Goal: Information Seeking & Learning: Understand process/instructions

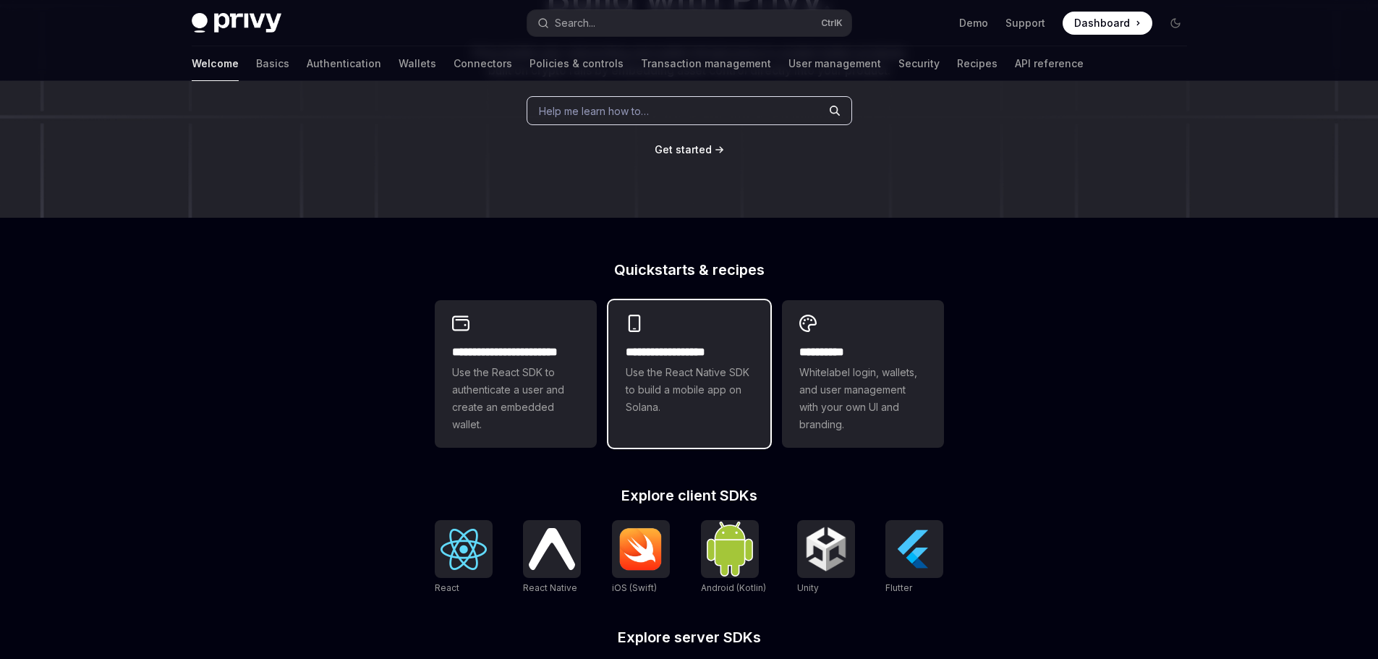
scroll to position [217, 0]
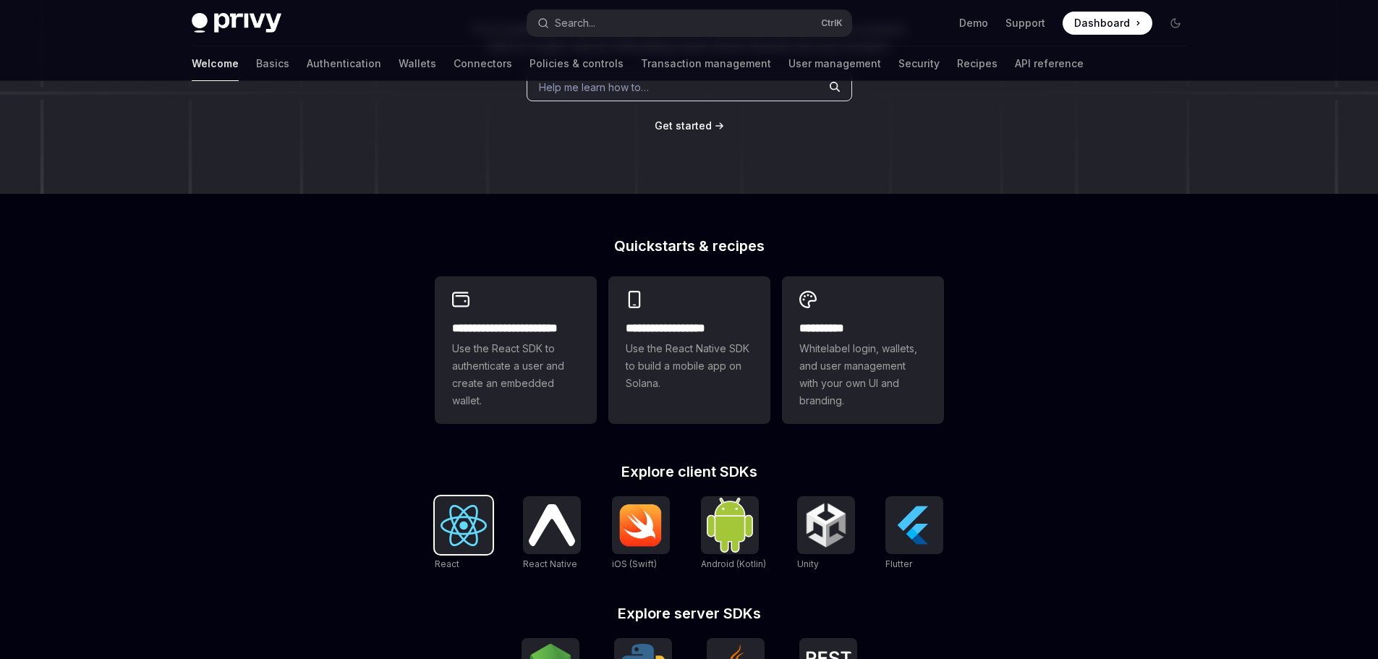
click at [456, 529] on img at bounding box center [463, 525] width 46 height 41
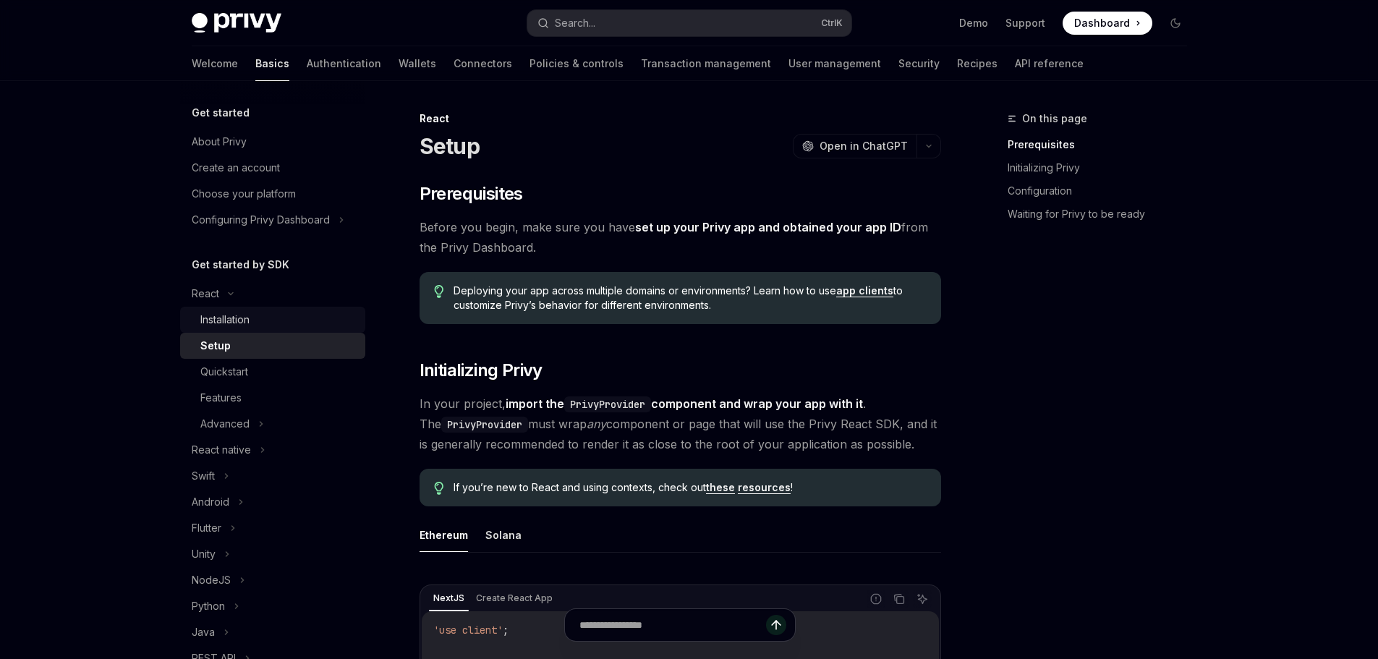
click at [244, 319] on div "Installation" at bounding box center [224, 319] width 49 height 17
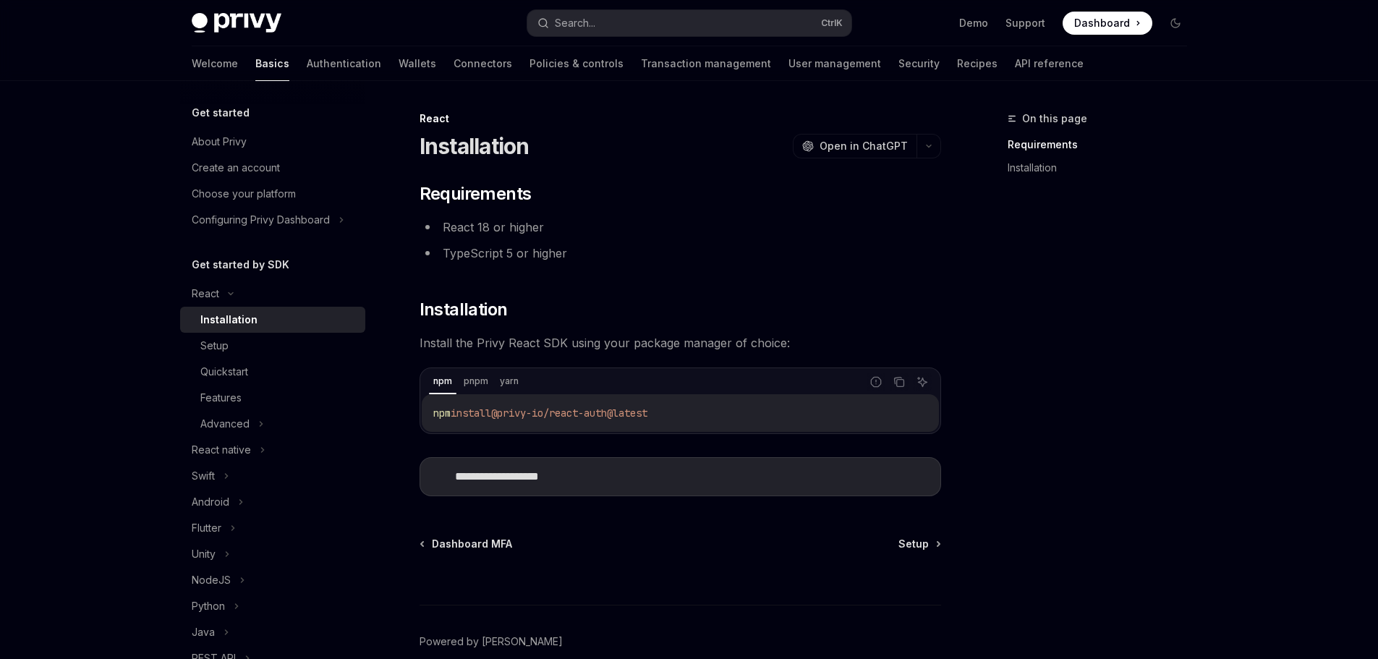
scroll to position [71, 0]
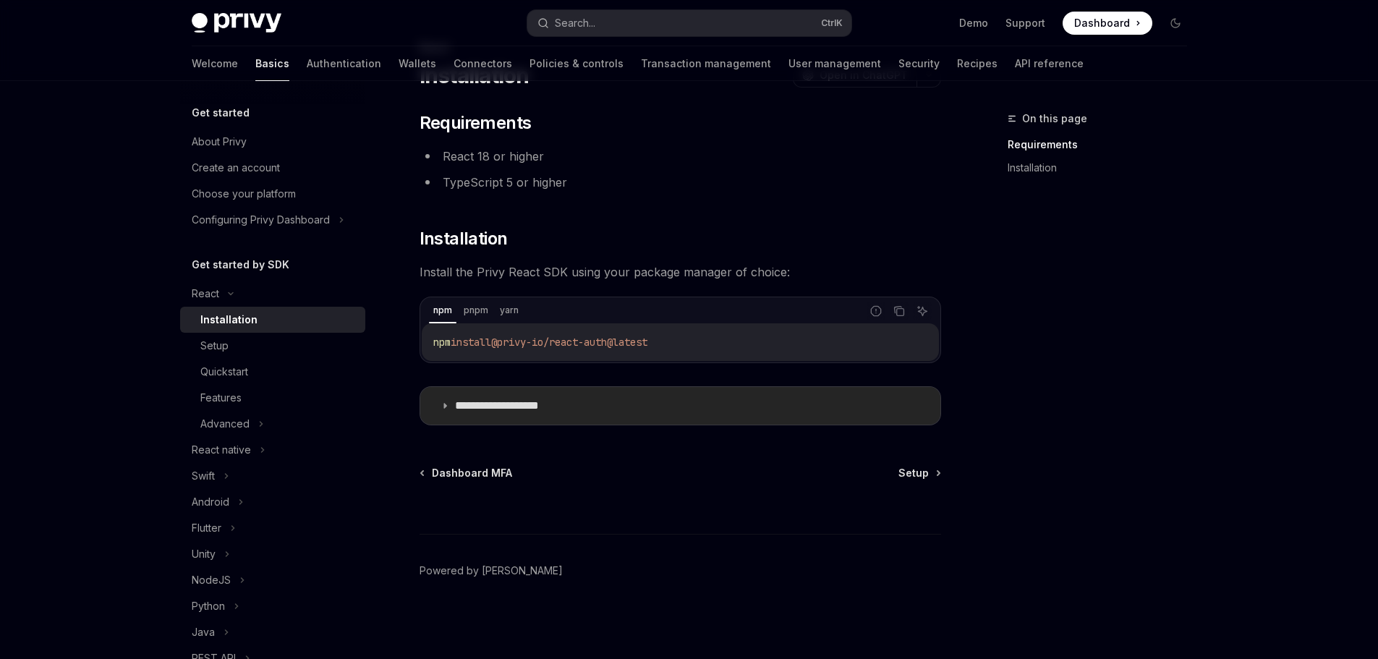
click at [445, 411] on summary "**********" at bounding box center [680, 406] width 520 height 38
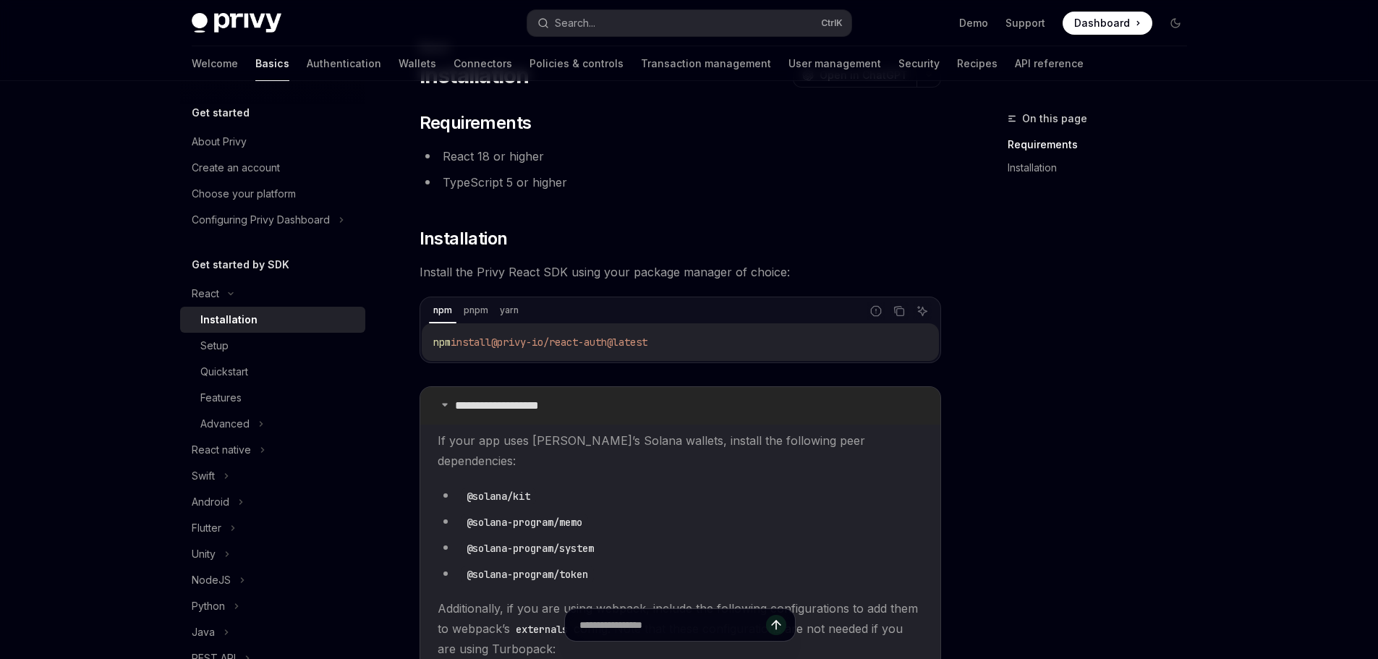
click at [445, 411] on summary "**********" at bounding box center [680, 406] width 520 height 38
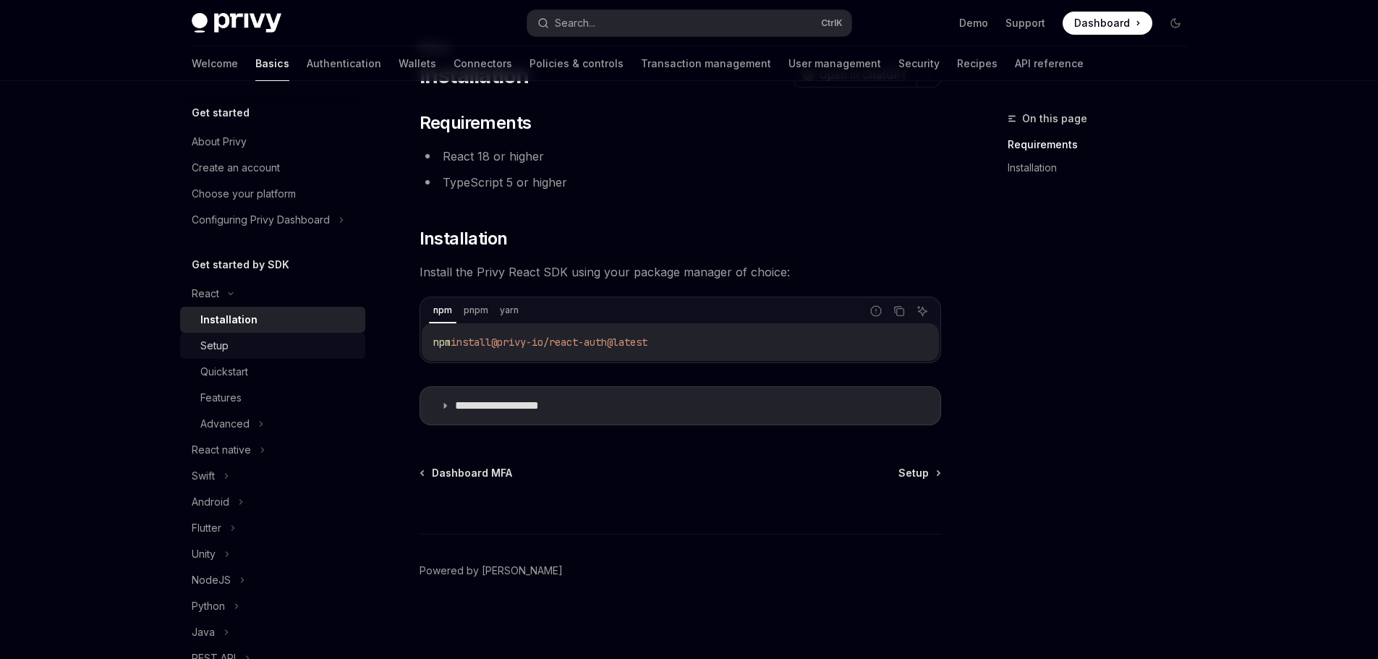
click at [226, 346] on div "Setup" at bounding box center [214, 345] width 28 height 17
type textarea "*"
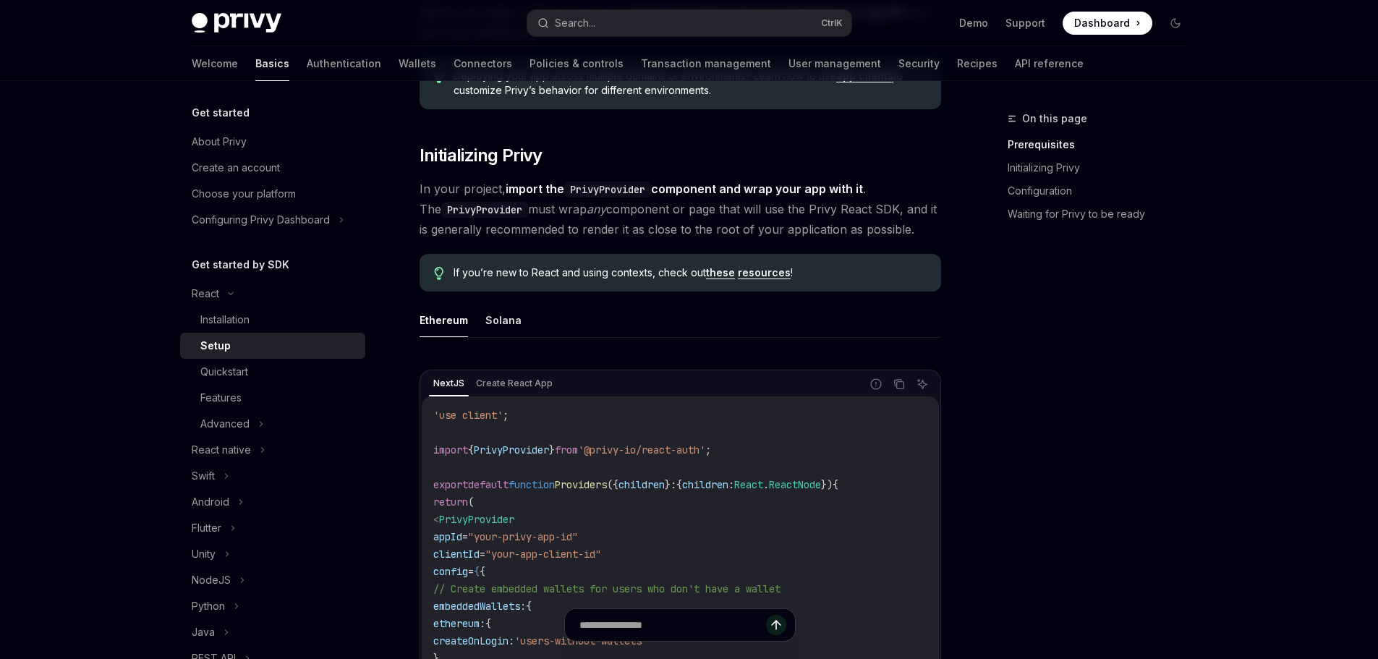
scroll to position [289, 0]
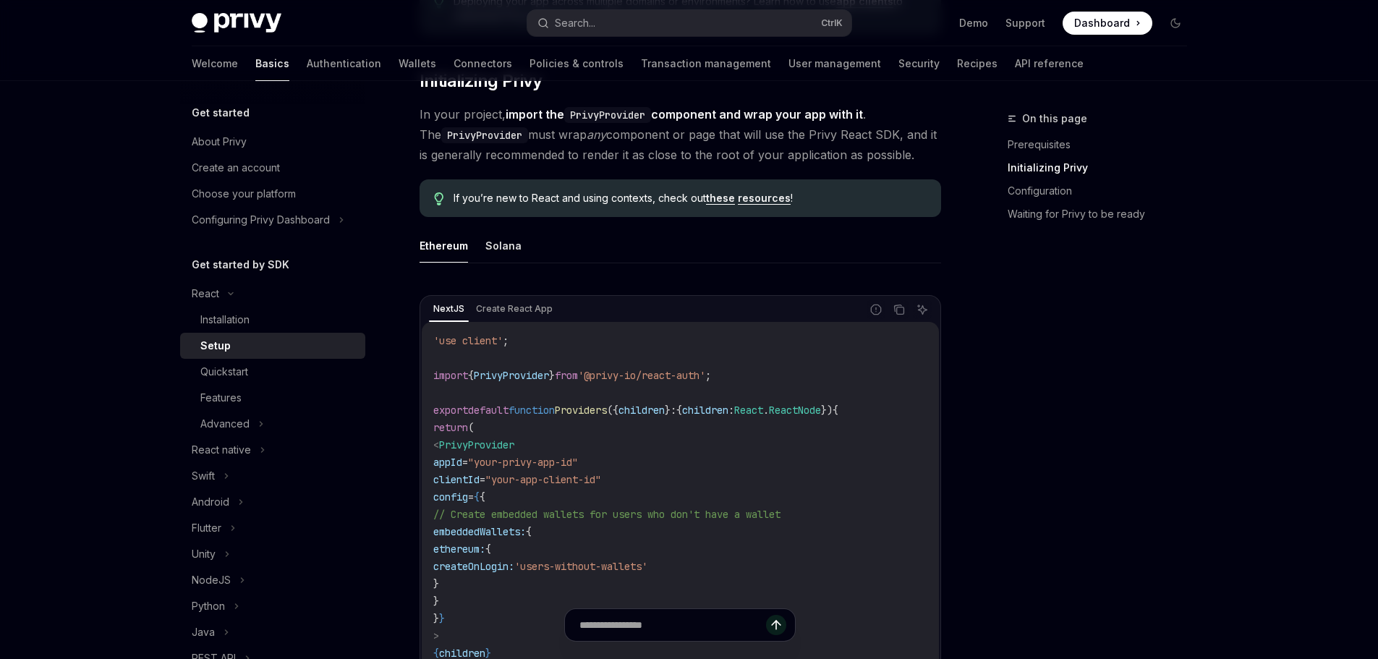
click at [1170, 475] on div "On this page Prerequisites Initializing Privy Configuration Waiting for Privy t…" at bounding box center [1088, 384] width 220 height 549
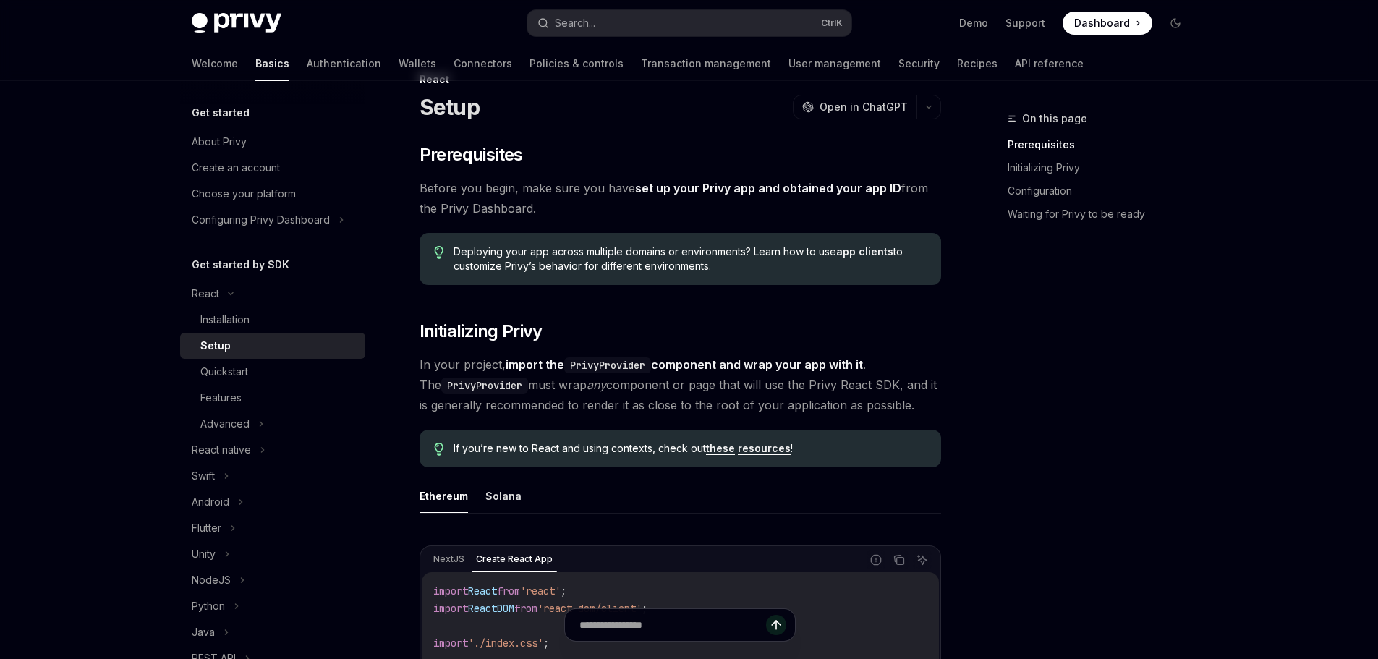
scroll to position [0, 0]
